Goal: Information Seeking & Learning: Find specific fact

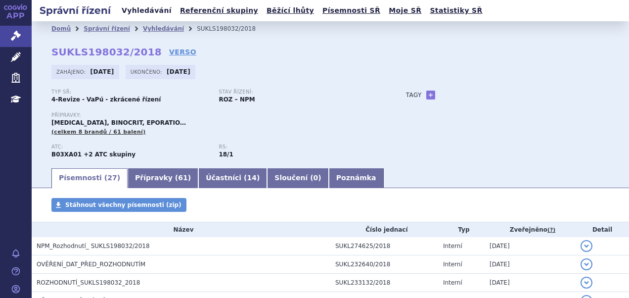
click at [153, 13] on link "Vyhledávání" at bounding box center [147, 10] width 56 height 13
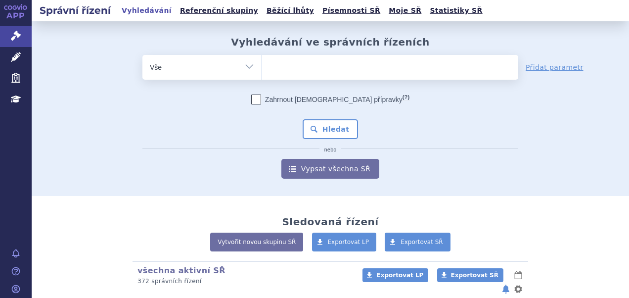
click at [342, 68] on ul at bounding box center [390, 65] width 257 height 21
click at [262, 68] on select at bounding box center [261, 66] width 0 height 25
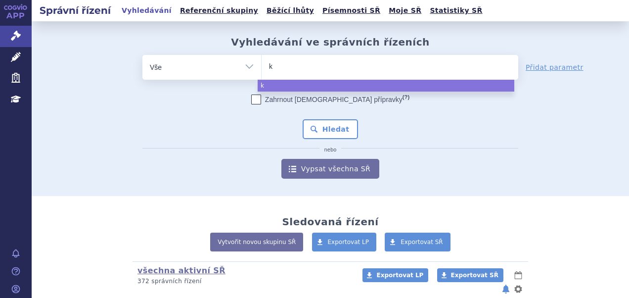
type input "ke"
type input "key"
type input "keyt"
type input "keytr"
type input "keytru"
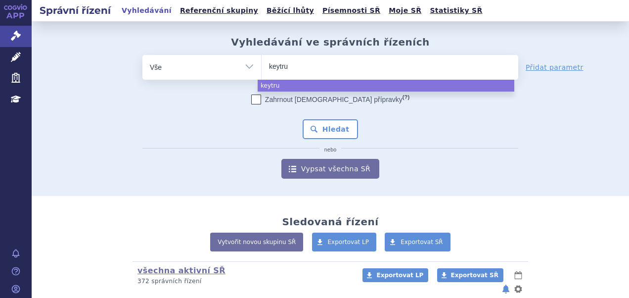
type input "keytrud"
type input "keytruda"
select select "[MEDICAL_DATA]"
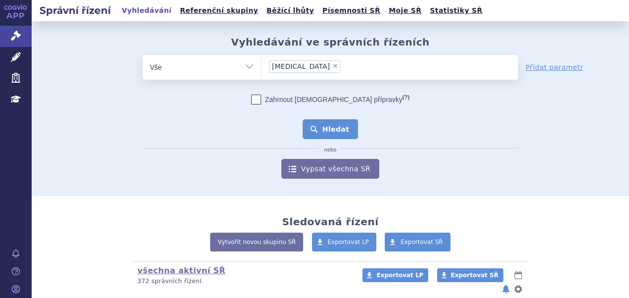
click at [335, 130] on button "Hledat" at bounding box center [331, 129] width 56 height 20
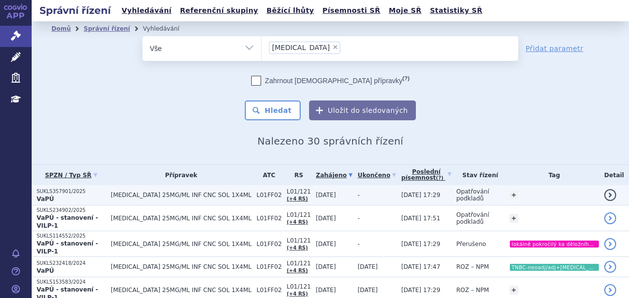
click at [65, 188] on p "SUKLS357901/2025" at bounding box center [71, 191] width 69 height 7
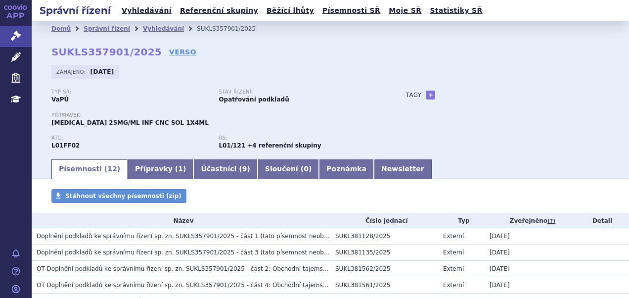
scroll to position [190, 0]
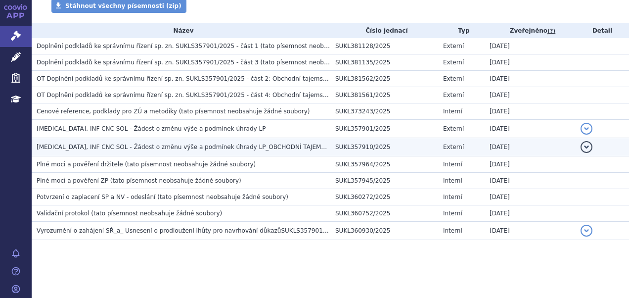
click at [164, 154] on td "KEYTRUDA, INF CNC SOL - Žádost o změnu výše a podmínek úhrady LP_OBCHODNÍ TAJEM…" at bounding box center [181, 147] width 299 height 18
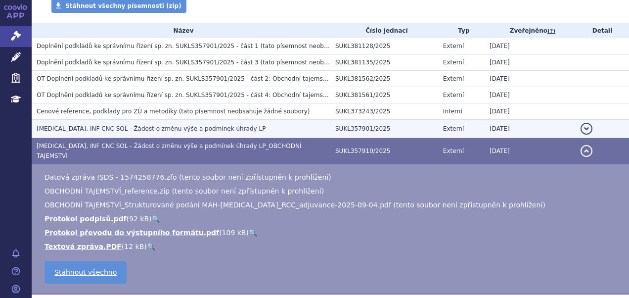
click at [163, 127] on span "KEYTRUDA, INF CNC SOL - Žádost o změnu výše a podmínek úhrady LP" at bounding box center [151, 128] width 229 height 7
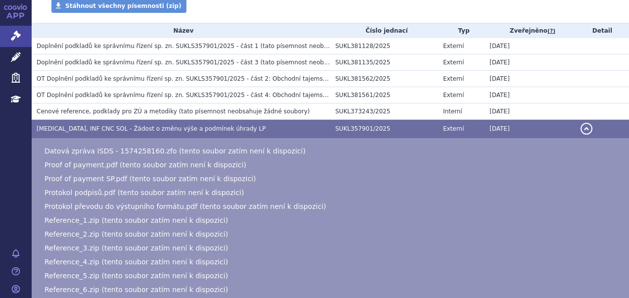
scroll to position [450, 0]
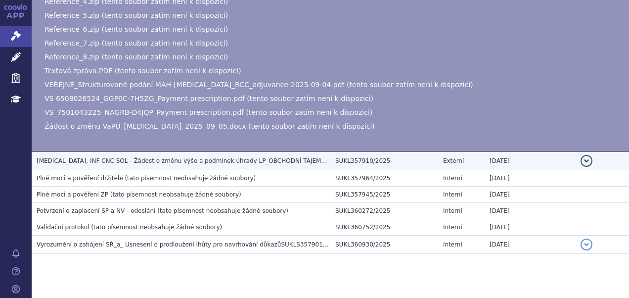
click at [209, 165] on td "KEYTRUDA, INF CNC SOL - Žádost o změnu výše a podmínek úhrady LP_OBCHODNÍ TAJEM…" at bounding box center [181, 160] width 299 height 19
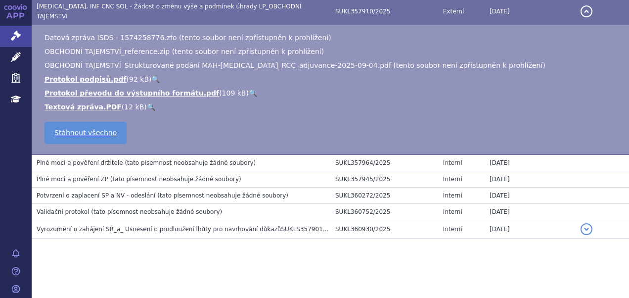
scroll to position [177, 0]
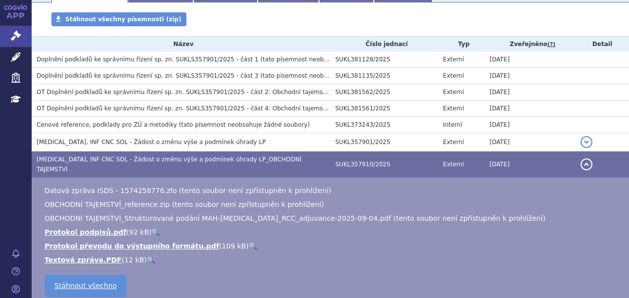
click at [205, 57] on span "Doplnění podkladů ke správnímu řízení sp. zn. SUKLS357901/2025 - část 1" at bounding box center [148, 59] width 222 height 7
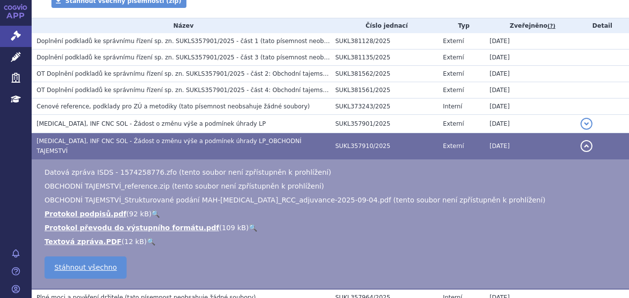
scroll to position [155, 0]
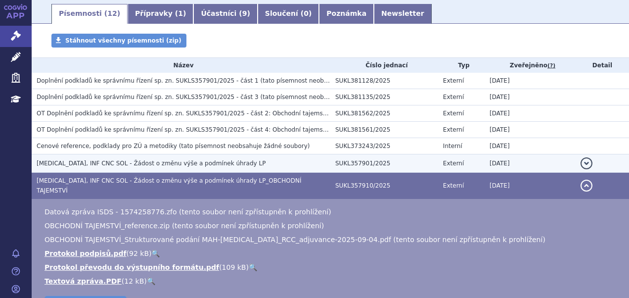
click at [157, 166] on span "KEYTRUDA, INF CNC SOL - Žádost o změnu výše a podmínek úhrady LP" at bounding box center [151, 163] width 229 height 7
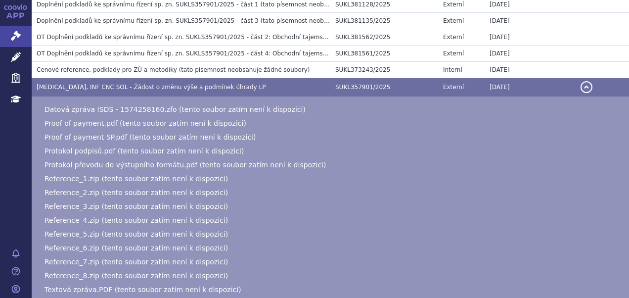
scroll to position [165, 0]
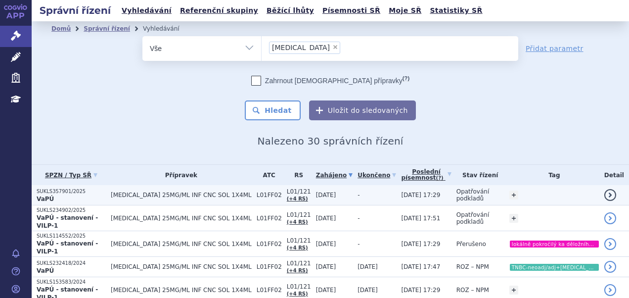
click at [186, 190] on td "[MEDICAL_DATA] 25MG/ML INF CNC SOL 1X4ML" at bounding box center [179, 195] width 146 height 20
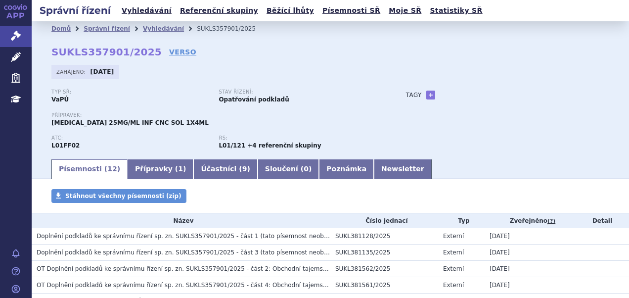
scroll to position [190, 0]
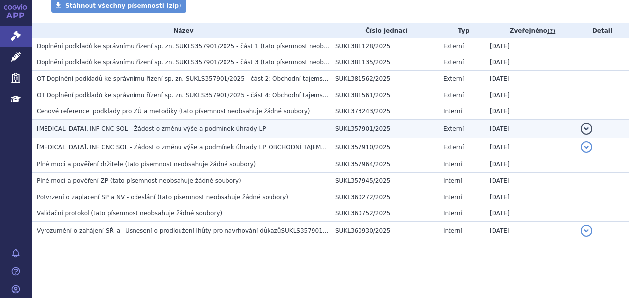
click at [230, 129] on h3 "KEYTRUDA, INF CNC SOL - Žádost o změnu výše a podmínek úhrady LP" at bounding box center [184, 129] width 294 height 10
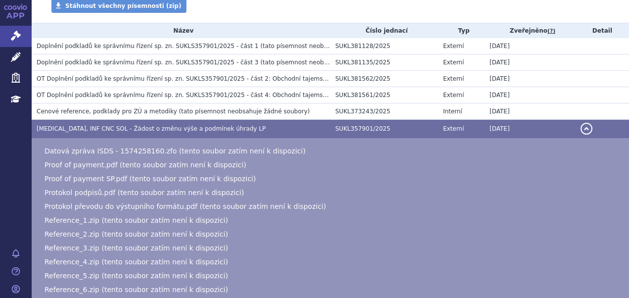
scroll to position [450, 0]
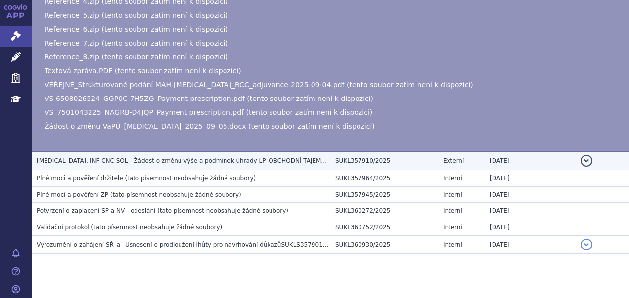
click at [255, 162] on span "KEYTRUDA, INF CNC SOL - Žádost o změnu výše a podmínek úhrady LP_OBCHODNÍ TAJEM…" at bounding box center [186, 160] width 298 height 7
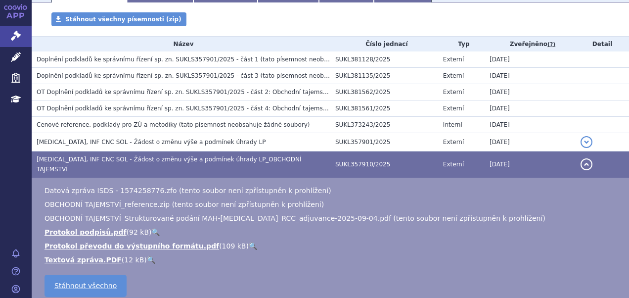
scroll to position [319, 0]
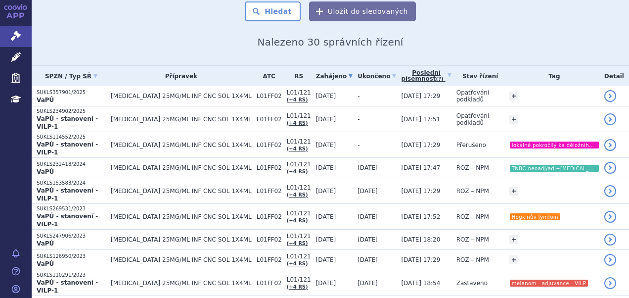
scroll to position [53, 0]
